Goal: Find specific page/section: Find specific page/section

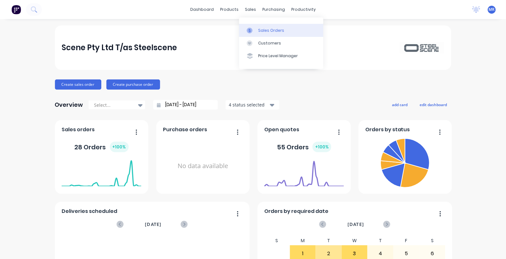
click at [267, 28] on div "Sales Orders" at bounding box center [271, 31] width 26 height 6
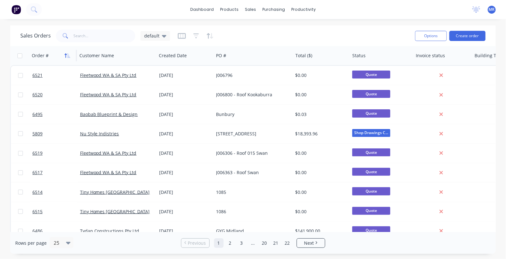
click at [66, 58] on button "button" at bounding box center [68, 56] width 10 height 10
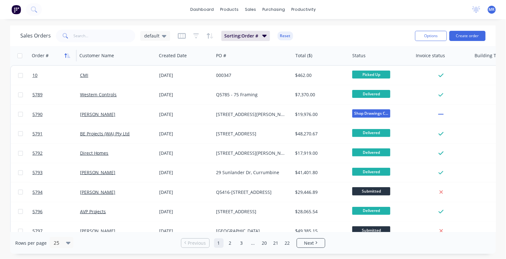
click at [67, 56] on icon "button" at bounding box center [68, 55] width 3 height 4
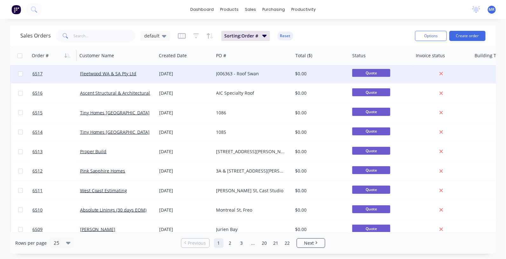
scroll to position [119, 0]
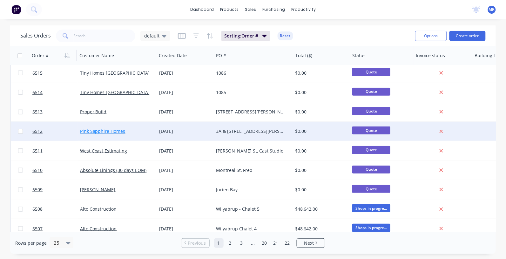
click at [102, 130] on link "Pink Sapphire Homes" at bounding box center [102, 131] width 45 height 6
